Goal: Navigation & Orientation: Find specific page/section

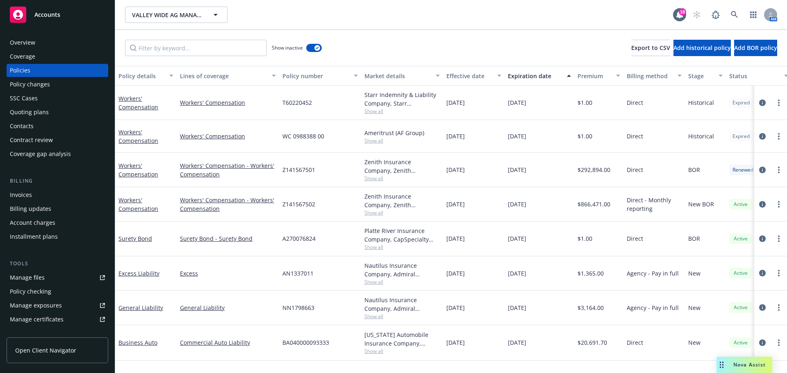
click at [45, 40] on div "Overview" at bounding box center [57, 42] width 95 height 13
